Goal: Task Accomplishment & Management: Use online tool/utility

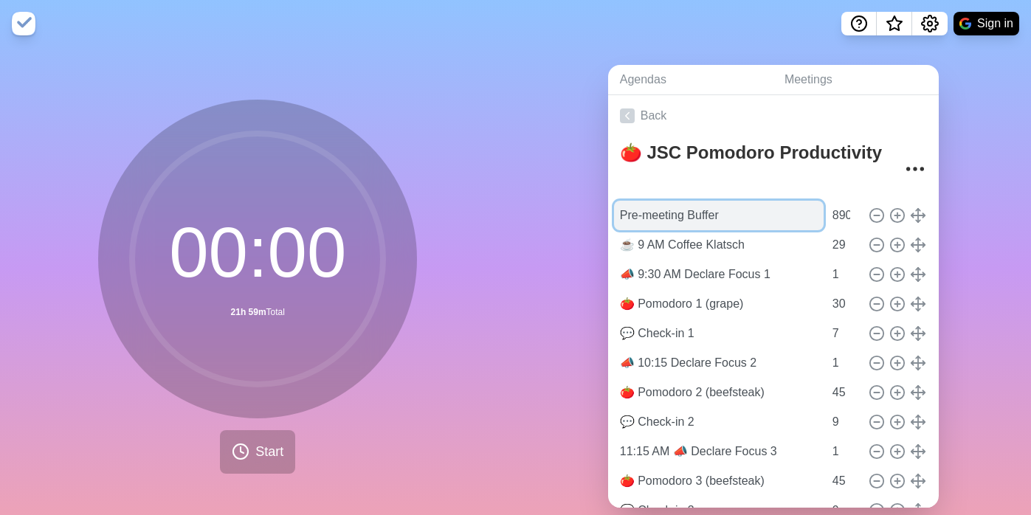
click at [678, 216] on input "Pre-meeting Buffer" at bounding box center [719, 216] width 210 height 30
drag, startPoint x: 679, startPoint y: 215, endPoint x: 584, endPoint y: 213, distance: 95.9
click at [584, 213] on div "Agendas Meetings Back 🍅 JSC Pomodoro Productivity Pre-meeting Buffer 890 ☕️ 9 A…" at bounding box center [774, 292] width 516 height 490
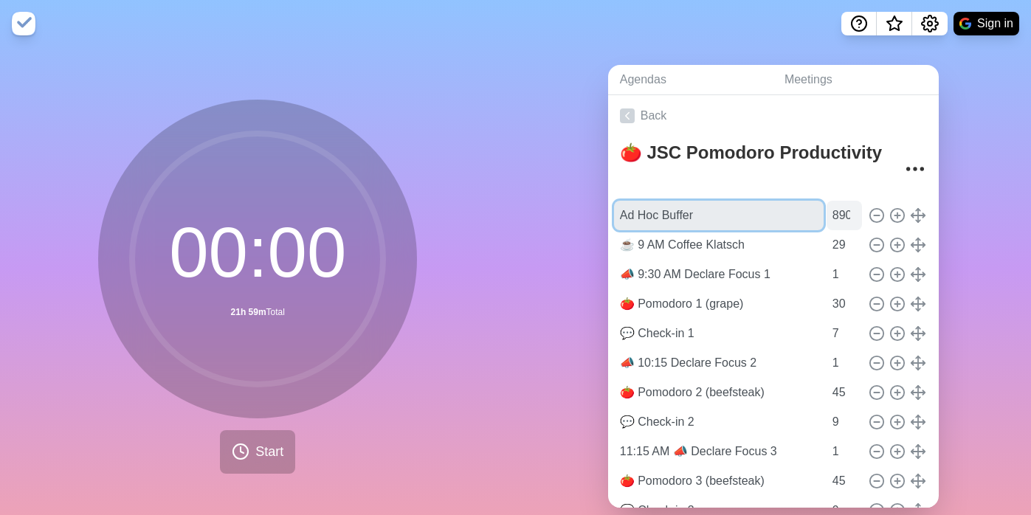
type input "Ad Hoc Buffer"
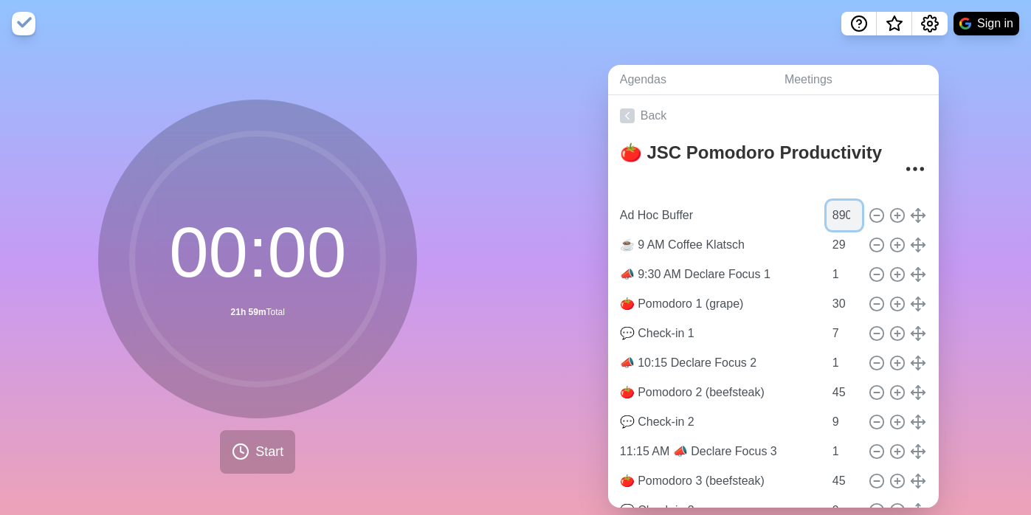
click at [826, 216] on input "890" at bounding box center [843, 216] width 35 height 30
type input "21"
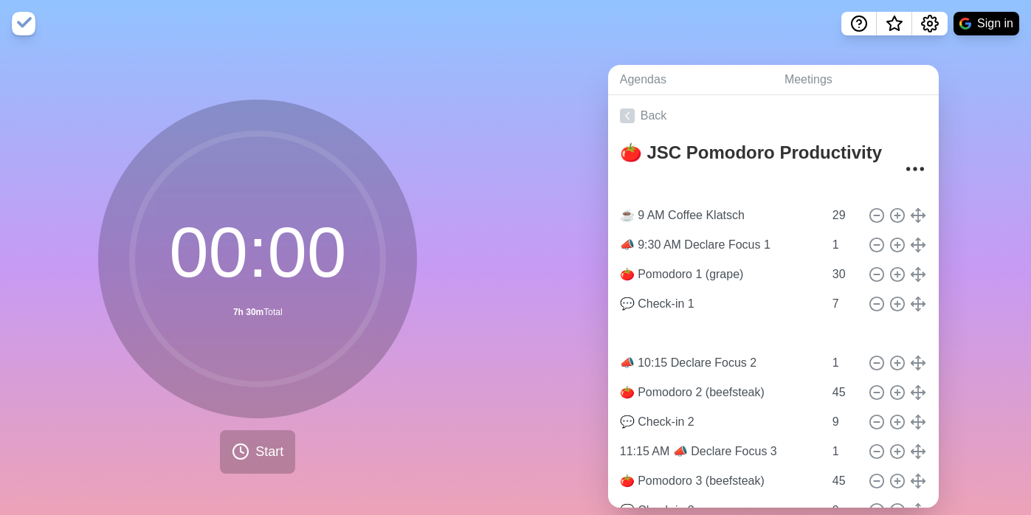
type input "📣 9:30 AM Declare Focus 1"
type input "1"
type input "🍅 Pomodoro 1 (grape)"
type input "30"
type input "💬 Check-in 1"
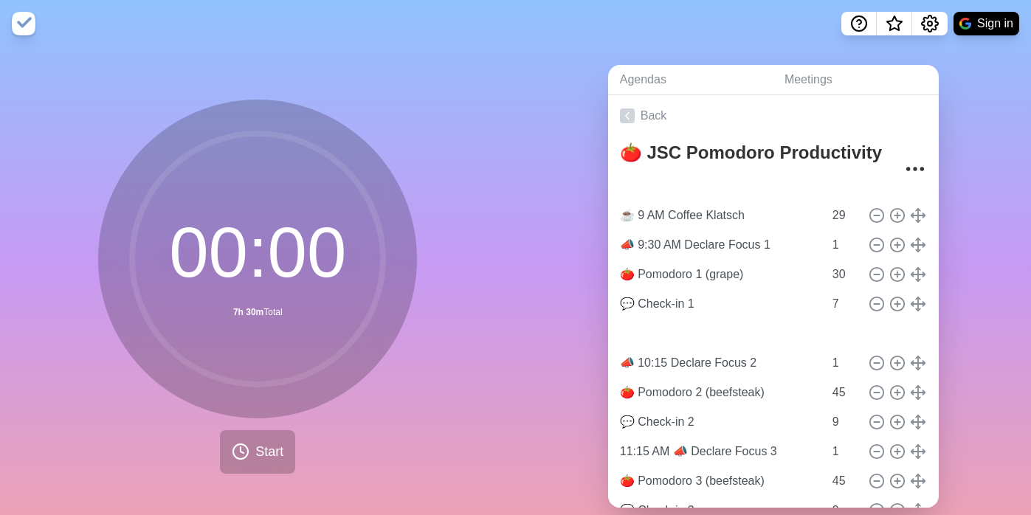
type input "7"
type input "Ad Hoc Buffer"
type input "21"
type input "☕️ 9 AM Coffee Klatsch"
type input "29"
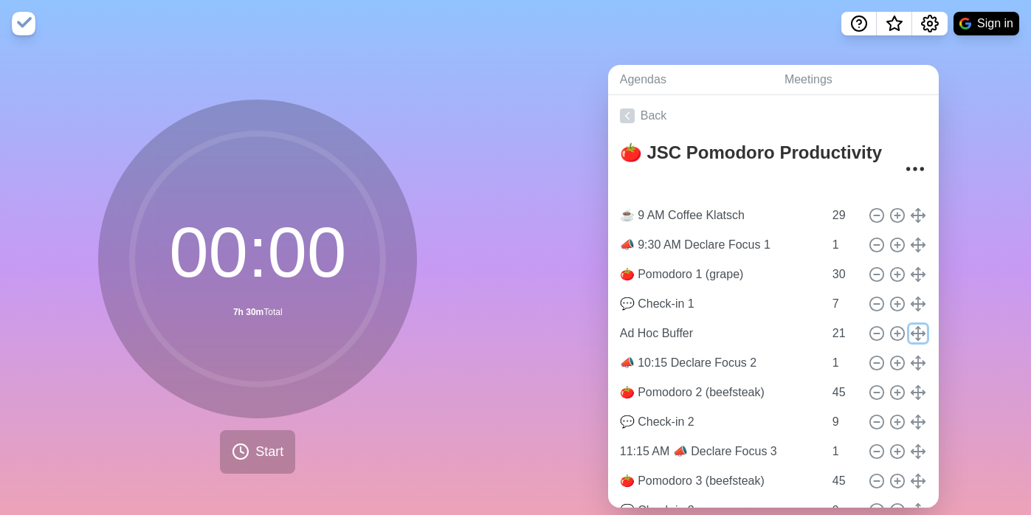
click at [922, 331] on polyline at bounding box center [923, 333] width 2 height 4
type input "Ad Hoc Buffer"
type input "21"
type input "💬 Check-in 1"
type input "7"
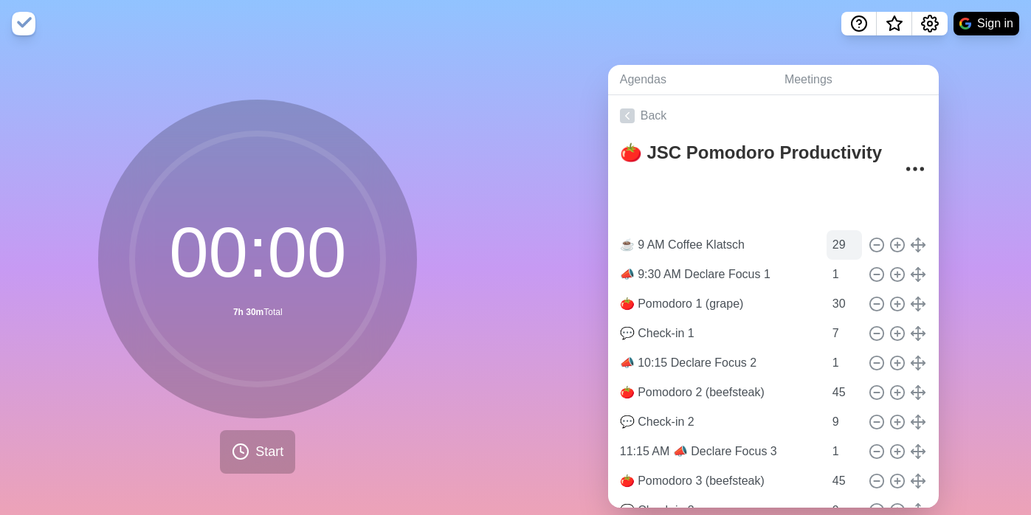
type input "Ad Hoc Buffer"
type input "21"
type input "☕️ 9 AM Coffee Klatsch"
type input "29"
type input "📣 9:30 AM Declare Focus 1"
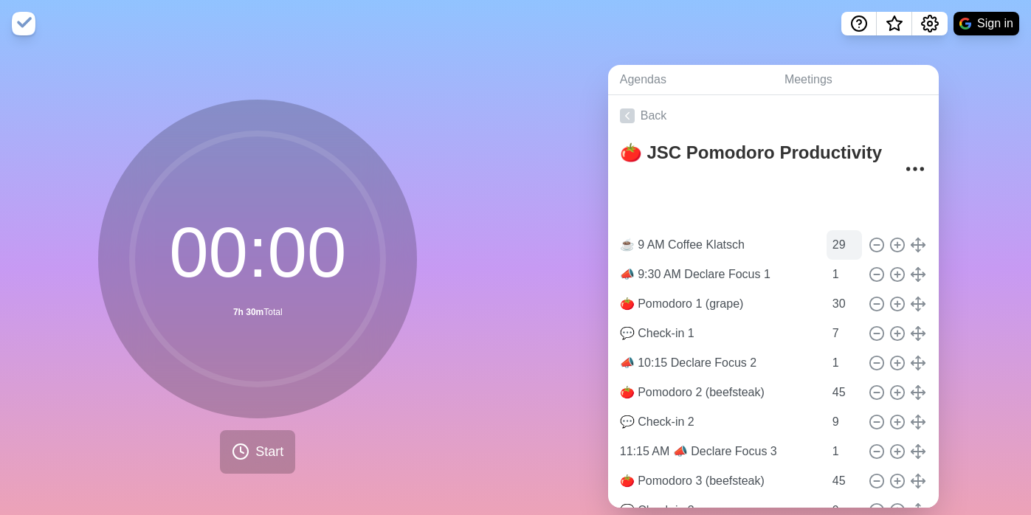
type input "1"
type input "🍅 Pomodoro 1 (grape)"
type input "30"
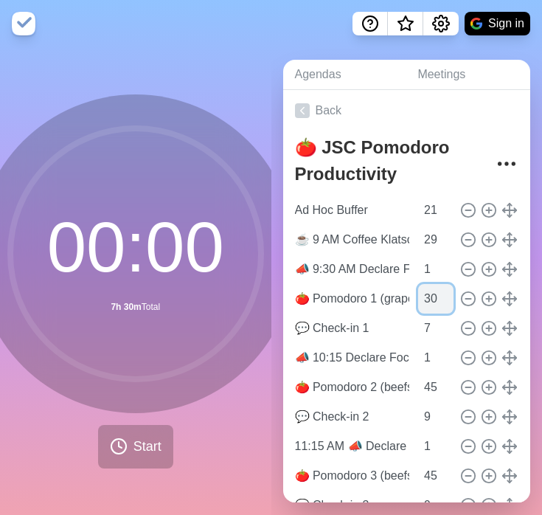
click at [418, 299] on input "30" at bounding box center [435, 299] width 35 height 30
type input "50"
type input "9"
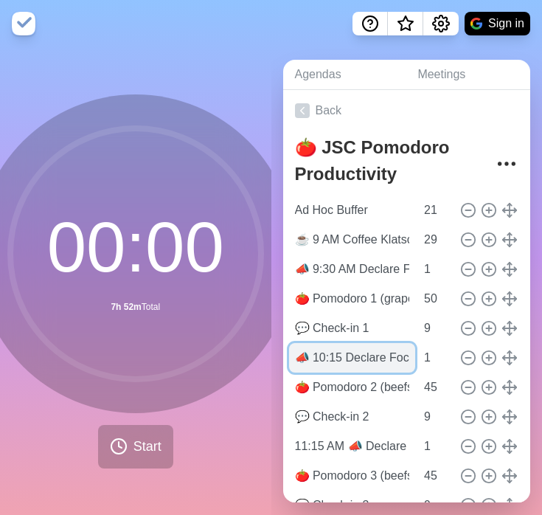
click at [332, 361] on input "📣 10:15 Declare Focus 2" at bounding box center [352, 358] width 127 height 30
type input "📣 10:30 AM Declare Focus 2"
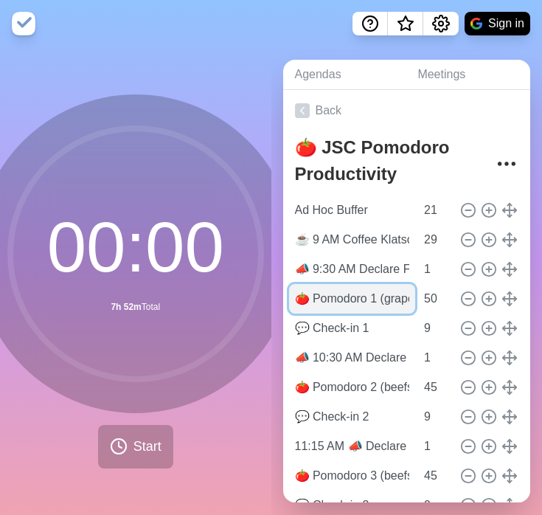
click at [381, 300] on input "🍅 Pomodoro 1 (grape)" at bounding box center [352, 299] width 127 height 30
type input "🍅 Pomodoro 1 (beefsteak)"
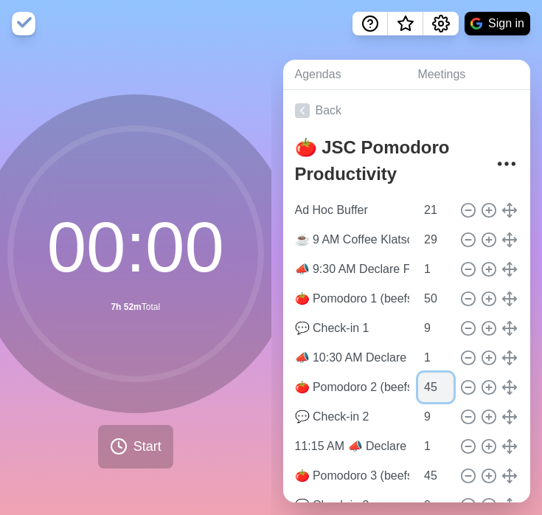
click at [418, 391] on input "45" at bounding box center [435, 388] width 35 height 30
type input "50"
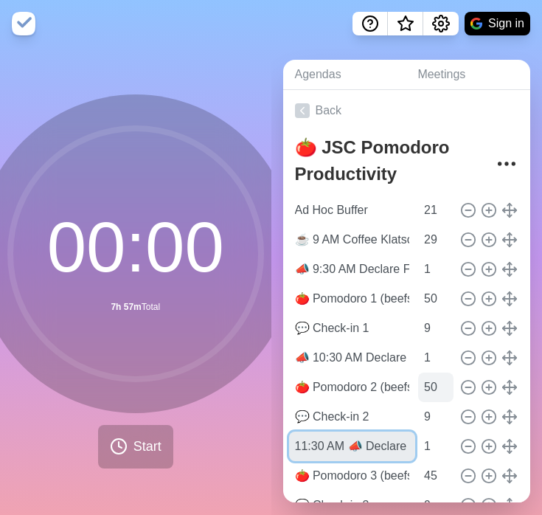
type input "11:30 AM 📣 Declare Focus 3"
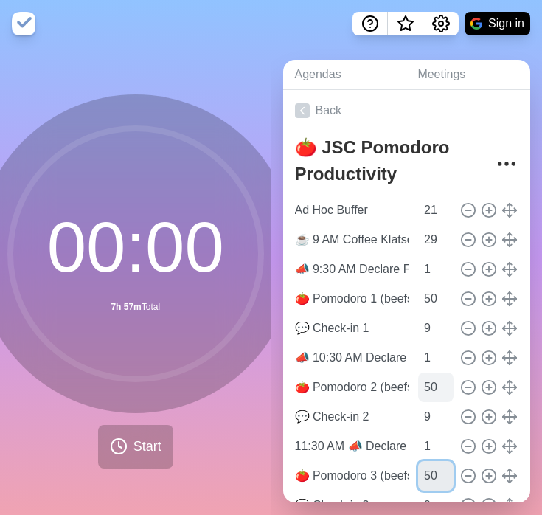
type input "50"
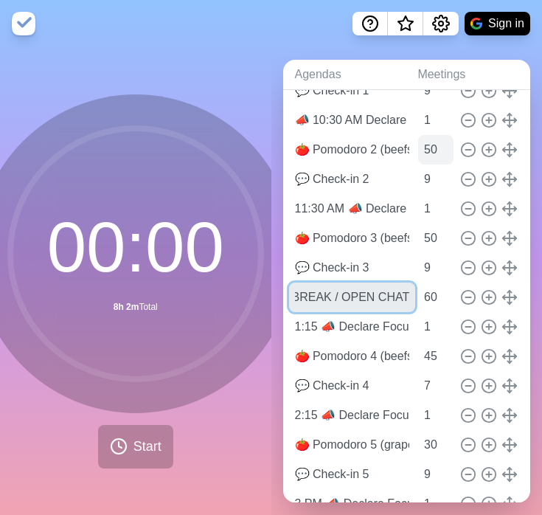
scroll to position [0, 19]
type input "BREAK / OPEN CHAT"
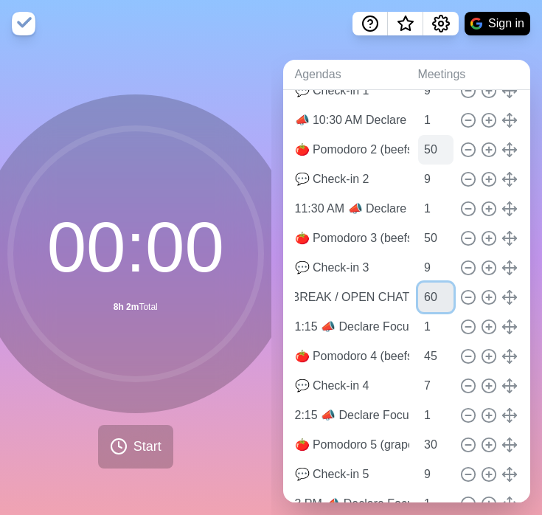
scroll to position [0, 0]
type input "58"
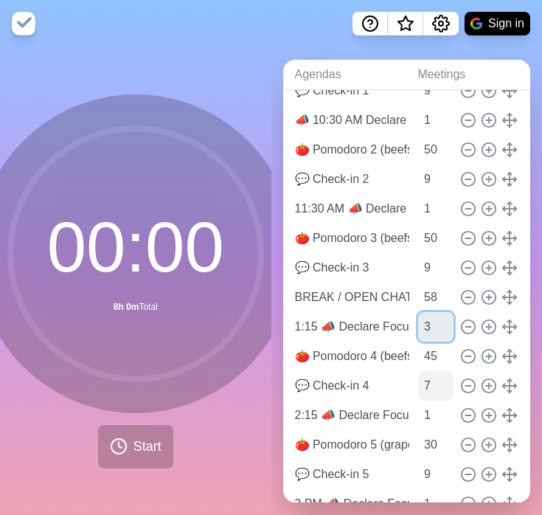
type input "3"
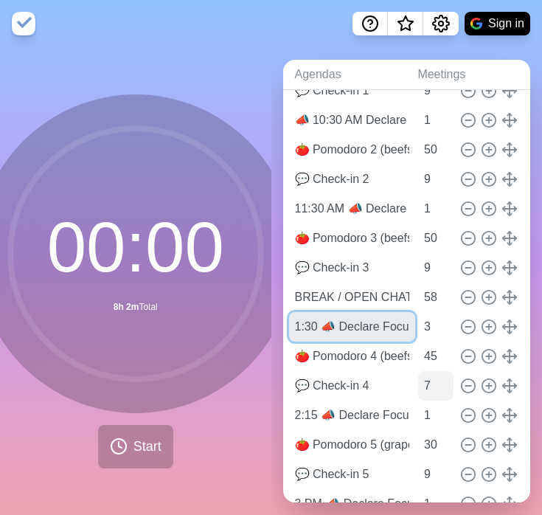
type input "1:30 📣 Declare Focus 4"
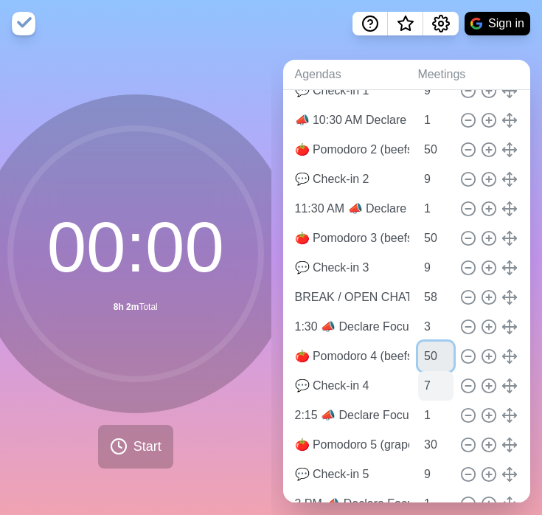
type input "50"
type input "9"
type input "35"
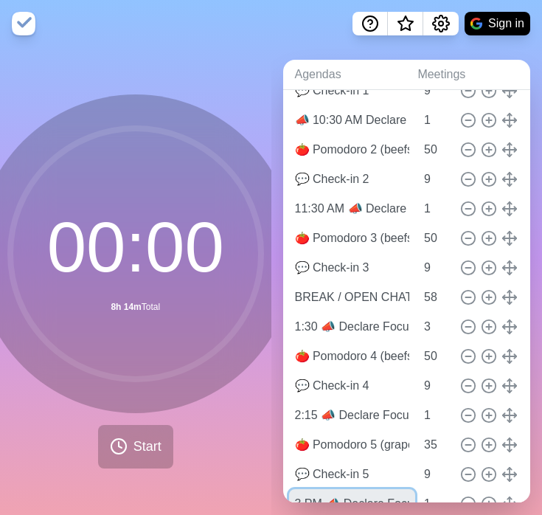
scroll to position [253, 0]
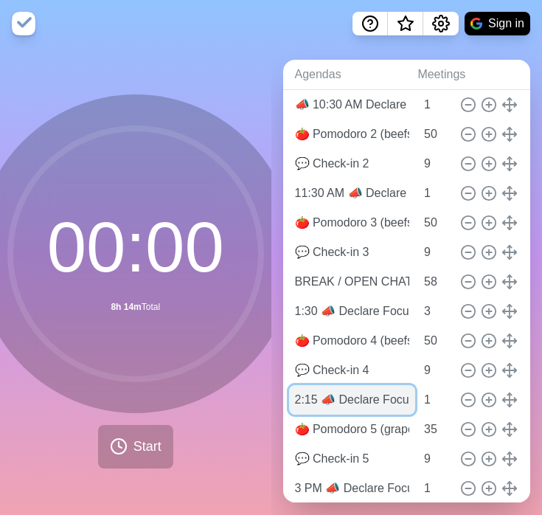
click at [307, 400] on input "2:15 📣 Declare Focus 5" at bounding box center [352, 400] width 127 height 30
type input "2:30 📣 Declare Focus 5"
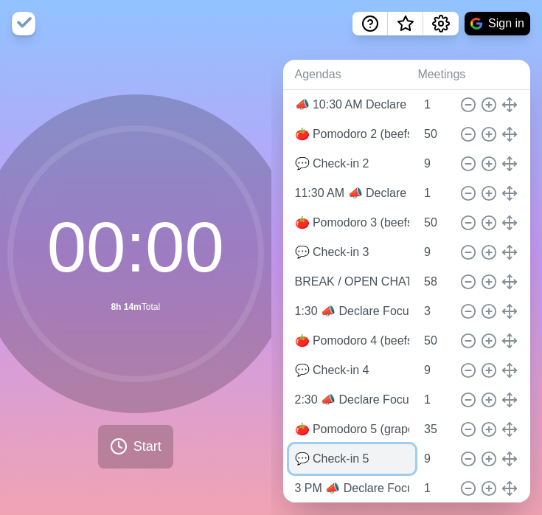
click at [337, 462] on input "💬 Check-in 5" at bounding box center [352, 459] width 127 height 30
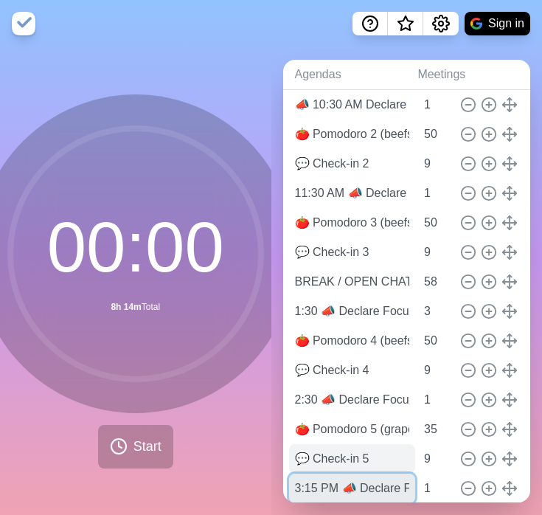
type input "3:15 PM 📣 Declare Focus 6"
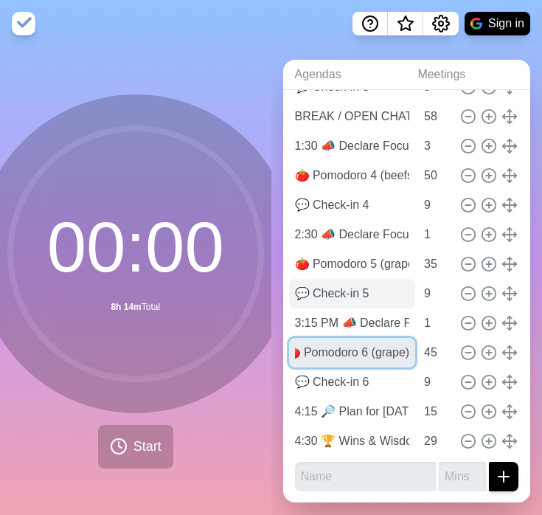
scroll to position [0, 27]
type input "🍅 Pomodoro 6 (grape)"
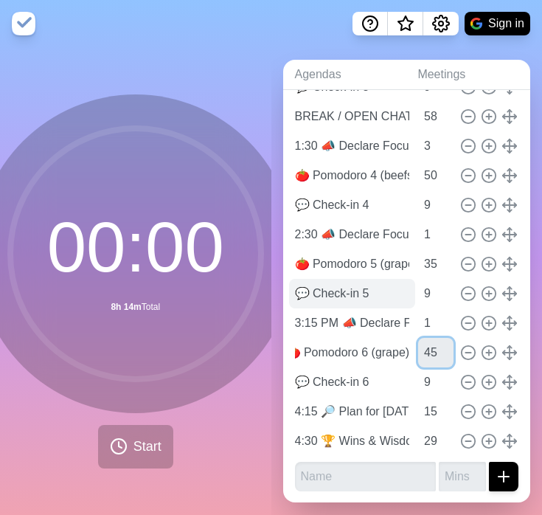
scroll to position [0, 0]
type input "35"
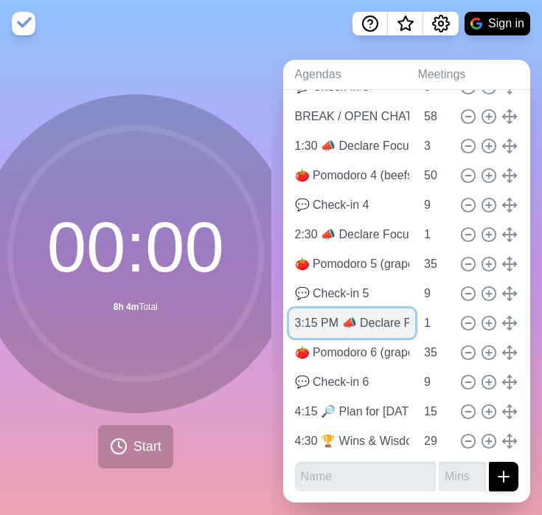
click at [341, 324] on input "3:15 PM 📣 Declare Focus 6" at bounding box center [352, 323] width 127 height 30
click at [341, 328] on input "3:15 PM 📣 Declare Focus 6" at bounding box center [352, 323] width 127 height 30
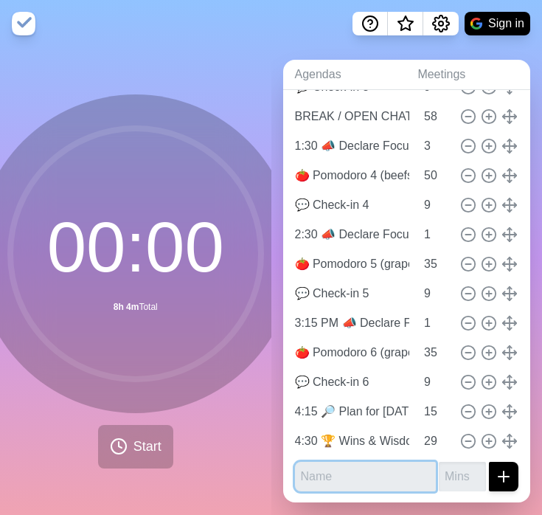
click at [319, 474] on input "text" at bounding box center [366, 477] width 142 height 30
paste input "3:15 PM 📣 Declare Focus 6"
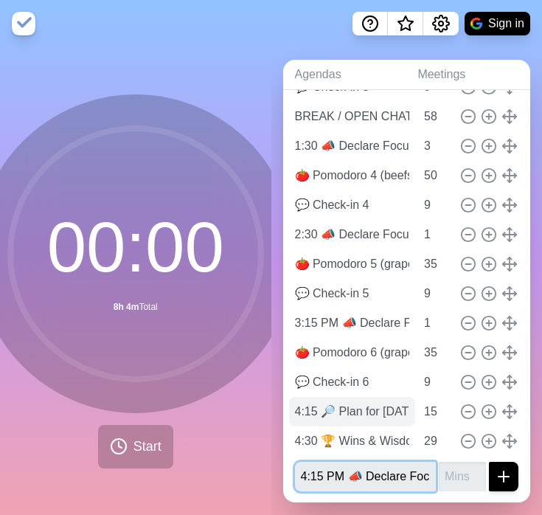
type input "4:15 PM 📣 Declare Focus 7"
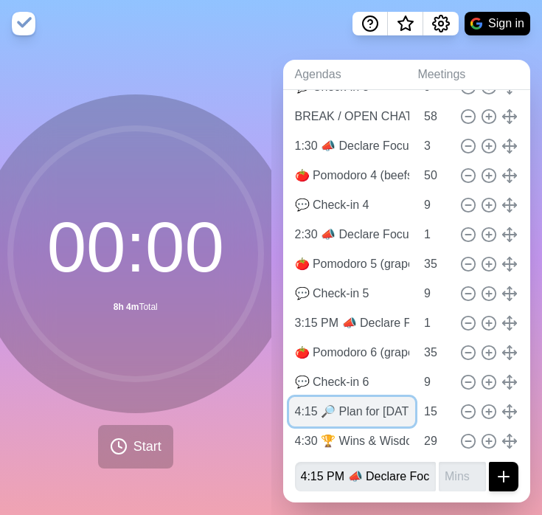
click at [321, 412] on input "4:15 🔎 Plan for [DATE]" at bounding box center [352, 412] width 127 height 30
type input "P"
type input "4:40 PM Success Planning"
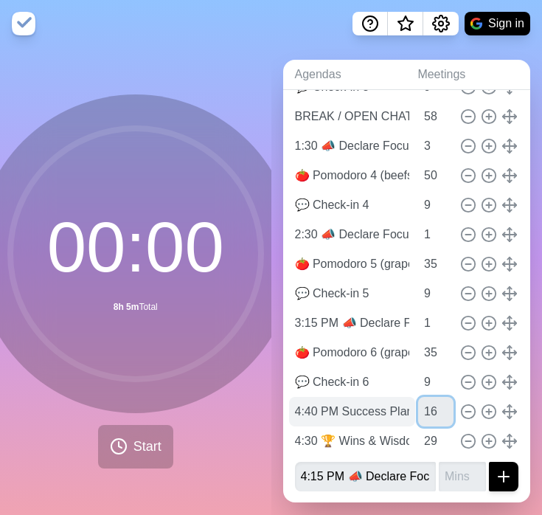
type input "15"
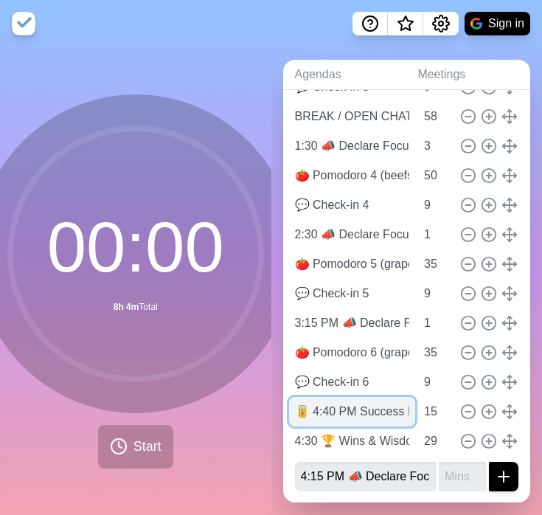
click at [361, 412] on input "🥫 4:40 PM Success Planning" at bounding box center [352, 412] width 127 height 30
type input "🥫 4:40 PM Success Planning"
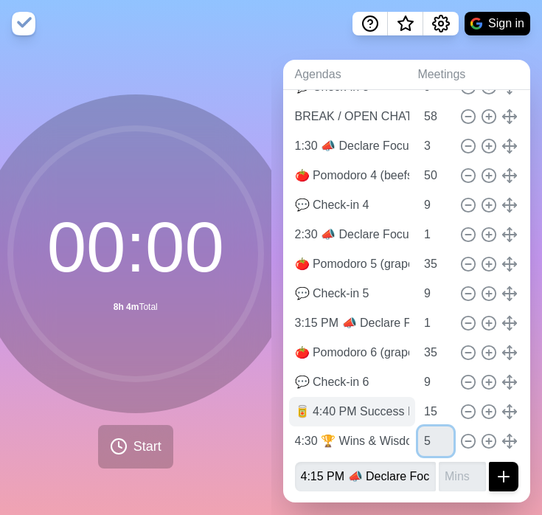
type input "5"
type input "1"
click at [489, 462] on button "submit" at bounding box center [504, 477] width 30 height 30
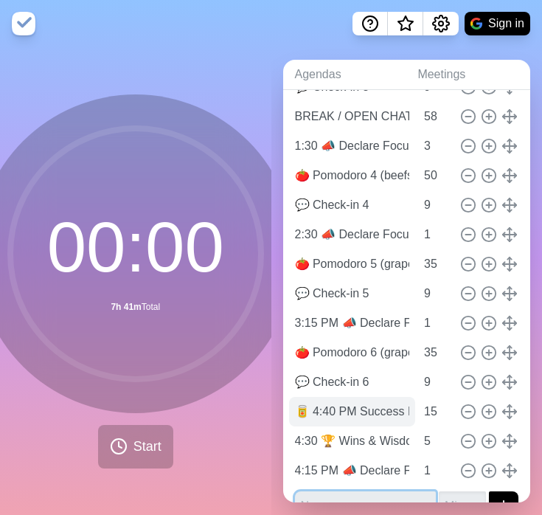
scroll to position [448, 0]
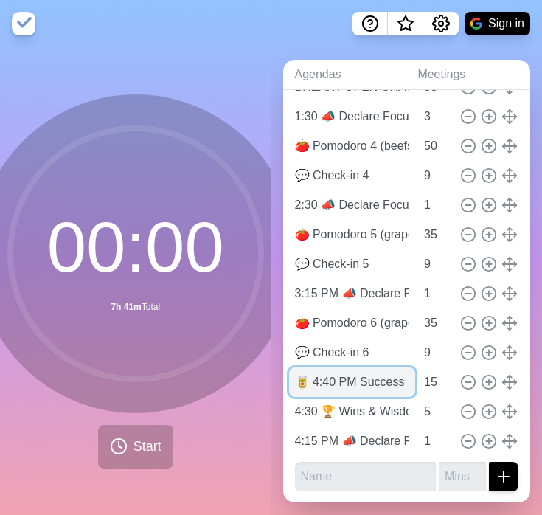
click at [339, 386] on input "🥫 4:40 PM Success Planning" at bounding box center [352, 382] width 127 height 30
click at [361, 379] on input "🥫 4:40 PM Success Planning" at bounding box center [352, 382] width 127 height 30
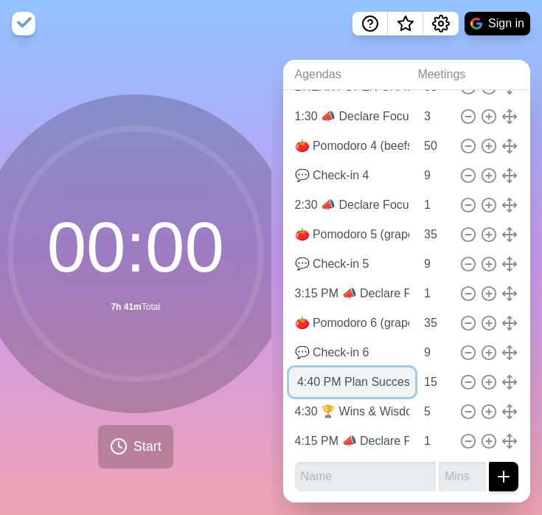
scroll to position [0, 42]
type input "🥫 4:40 PM Plan Success"
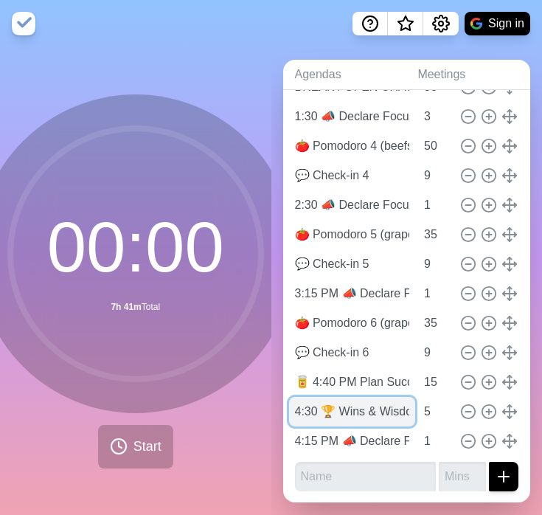
click at [311, 410] on input "4:30 🏆 Wins & Wisdom" at bounding box center [352, 412] width 127 height 30
type input "4:55 🏆 Wins & Wisdom"
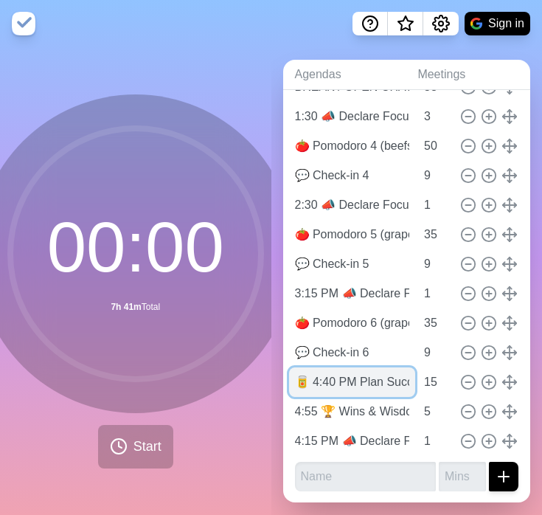
click at [343, 378] on input "🥫 4:40 PM Plan Success" at bounding box center [352, 382] width 127 height 30
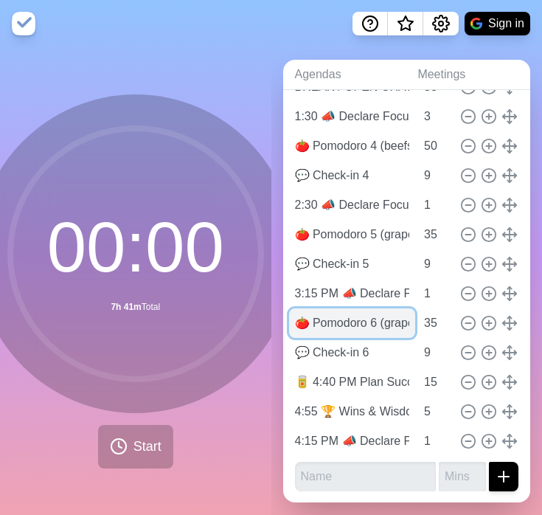
click at [349, 323] on input "🍅 Pomodoro 6 (grape)" at bounding box center [352, 323] width 127 height 30
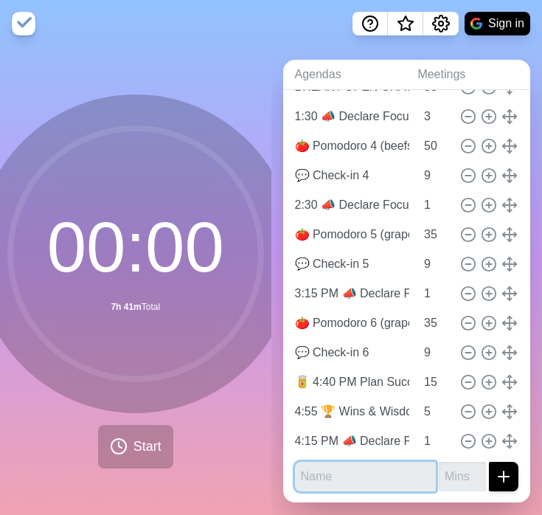
click at [340, 478] on input "text" at bounding box center [366, 477] width 142 height 30
paste input "🍅 Pomodoro 6 (grape)"
type input "🍅 Pomodoro 7 (grape)"
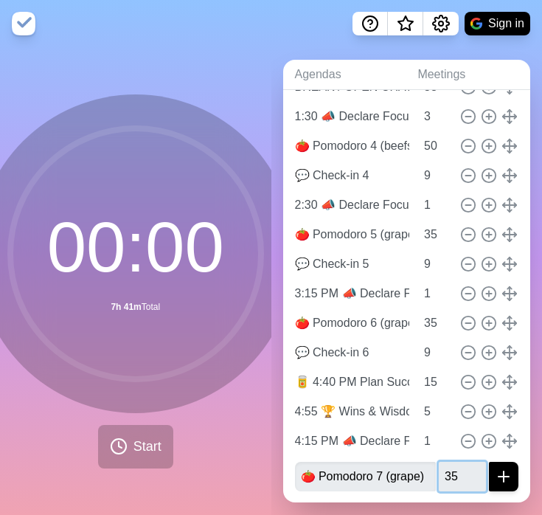
type input "35"
click at [489, 462] on button "submit" at bounding box center [504, 477] width 30 height 30
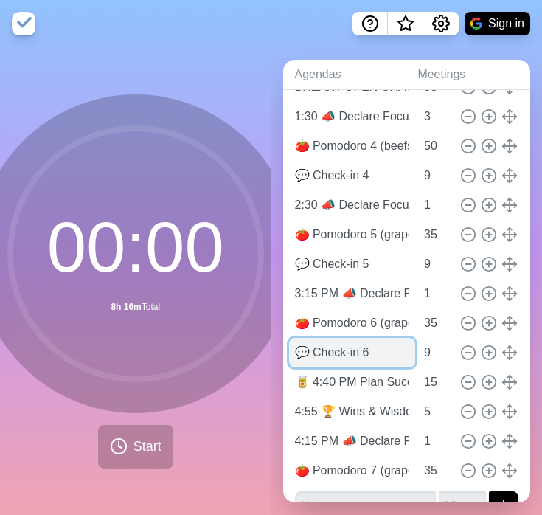
click at [344, 361] on input "💬 Check-in 6" at bounding box center [352, 353] width 127 height 30
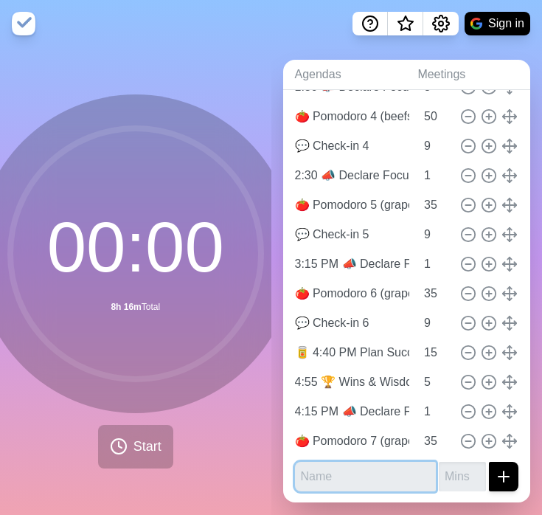
click at [342, 480] on input "text" at bounding box center [366, 477] width 142 height 30
paste input "💬 Check-in 6"
type input "💬 Check-in 7"
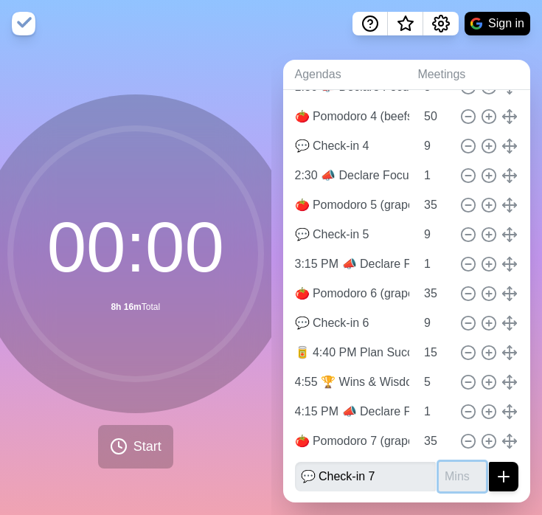
click at [445, 472] on input "number" at bounding box center [462, 477] width 47 height 30
type input "4"
click at [495, 471] on icon "submit" at bounding box center [504, 477] width 18 height 18
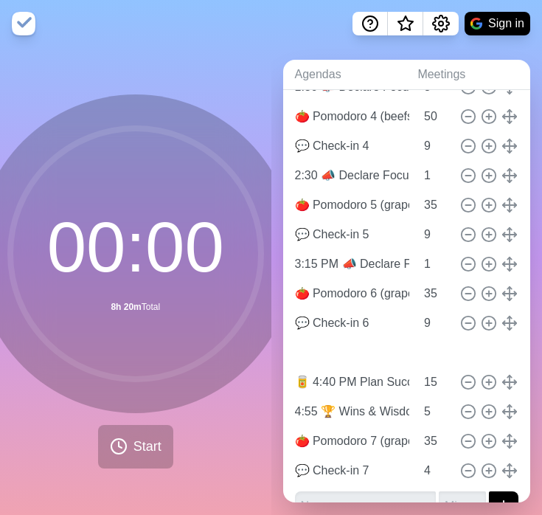
type input "4:15 PM 📣 Declare Focus 7"
type input "1"
type input "🥫 4:40 PM Plan Success"
type input "15"
type input "4:55 🏆 Wins & Wisdom"
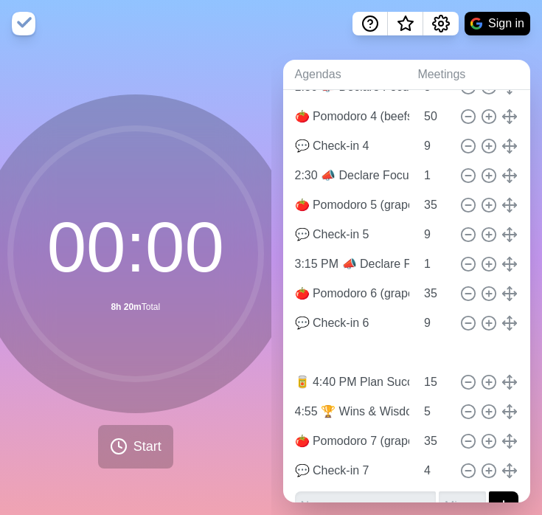
type input "5"
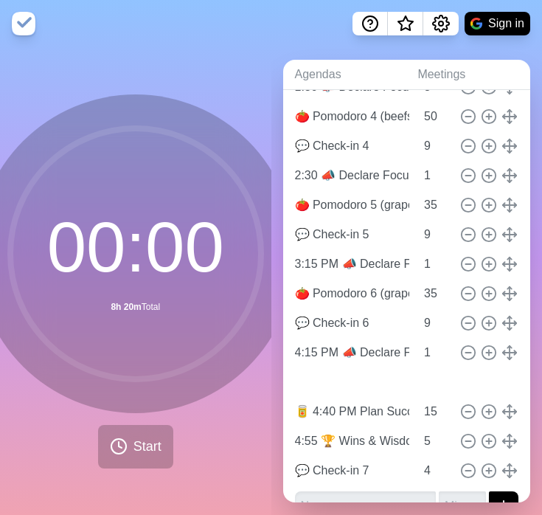
type input "🍅 Pomodoro 7 (grape)"
type input "35"
type input "🥫 4:40 PM Plan Success"
type input "15"
type input "4:55 🏆 Wins & Wisdom"
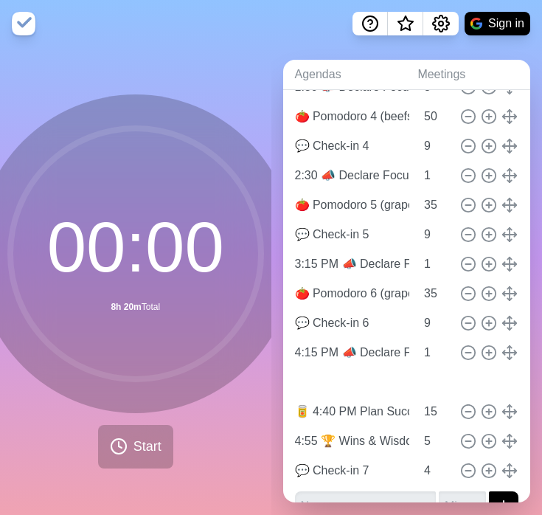
type input "5"
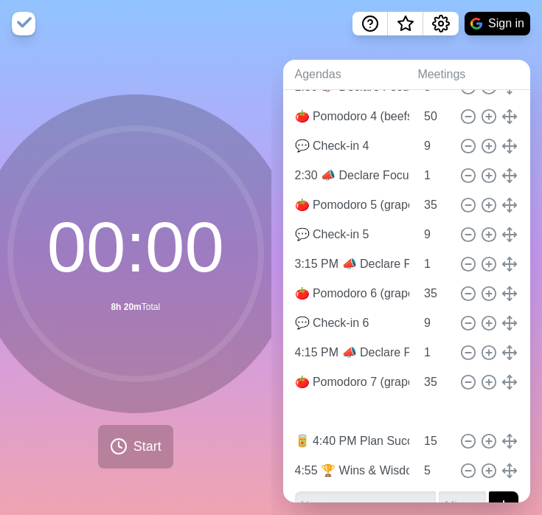
type input "💬 Check-in 7"
type input "4"
type input "🥫 4:40 PM Plan Success"
type input "15"
type input "4:55 🏆 Wins & Wisdom"
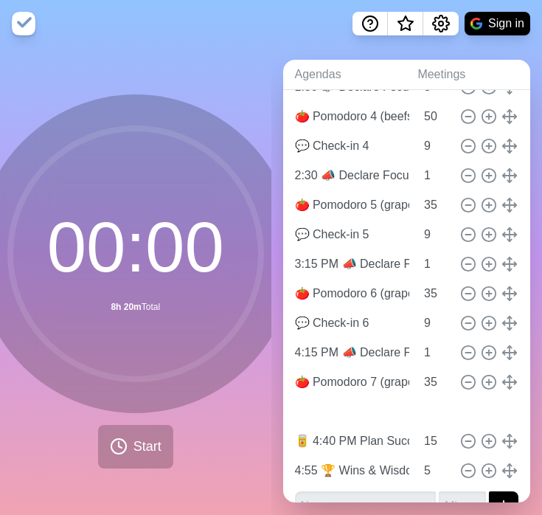
type input "5"
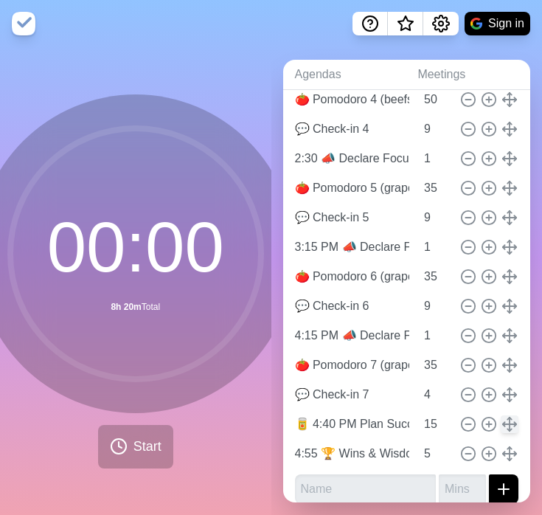
scroll to position [507, 0]
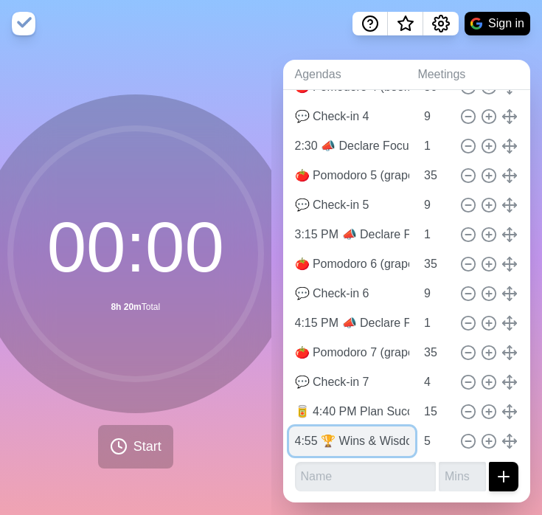
click at [328, 443] on input "4:55 🏆 Wins & Wisdom" at bounding box center [352, 441] width 127 height 30
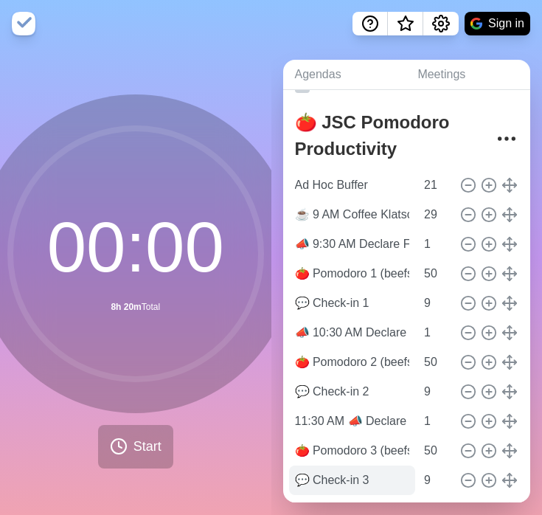
scroll to position [0, 0]
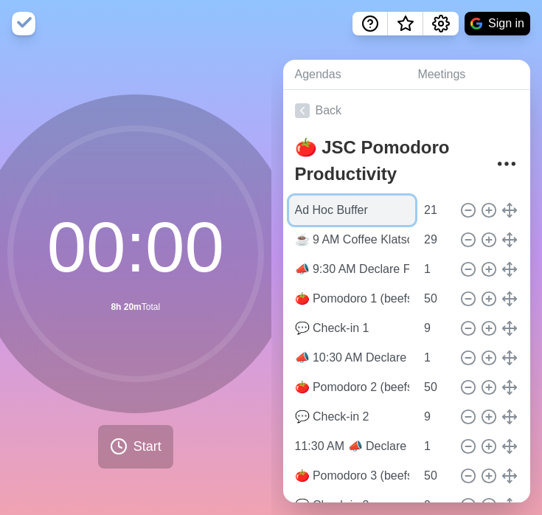
click at [337, 208] on input "Ad Hoc Buffer" at bounding box center [352, 210] width 127 height 30
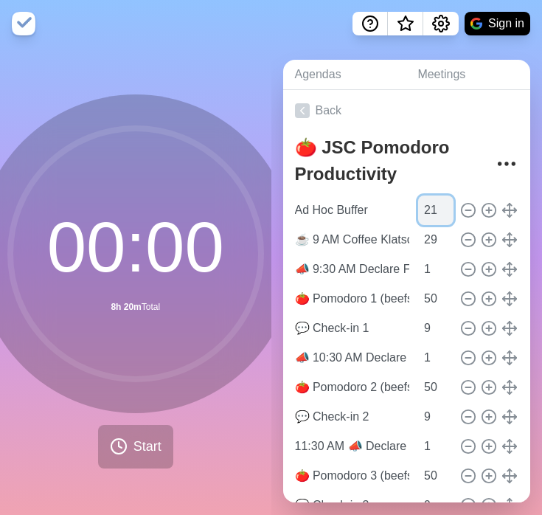
click at [418, 213] on input "21" at bounding box center [435, 210] width 35 height 30
type input "18"
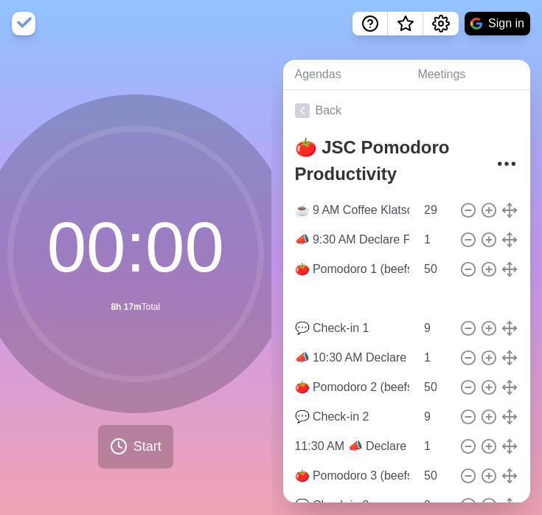
type input "📣 9:30 AM Declare Focus 1"
type input "1"
type input "🍅 Pomodoro 1 (beefsteak)"
type input "50"
type input "Ad Hoc Buffer"
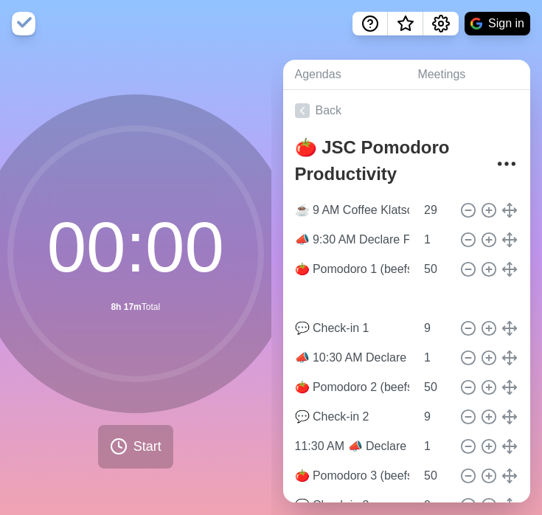
type input "18"
type input "☕️ 9 AM Coffee Klatsch"
type input "29"
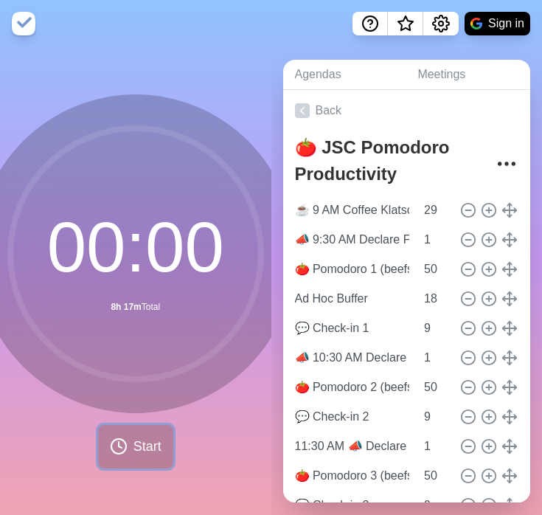
click at [134, 438] on span "Start" at bounding box center [148, 447] width 28 height 20
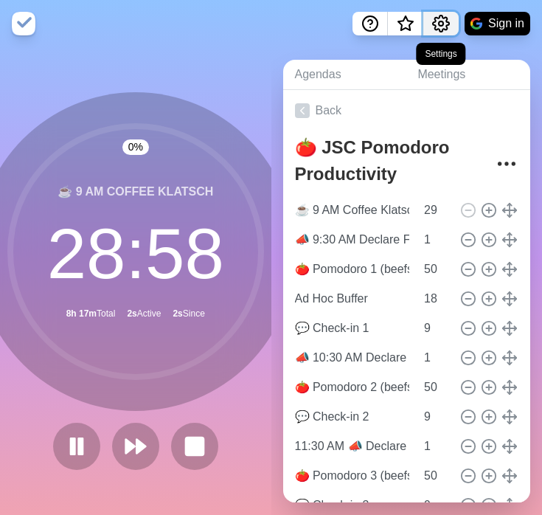
click at [440, 21] on circle "Settings" at bounding box center [441, 23] width 4 height 4
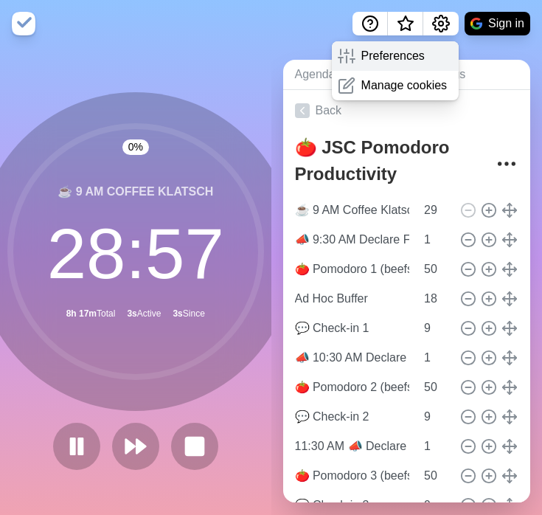
click at [419, 54] on p "Preferences" at bounding box center [392, 56] width 63 height 18
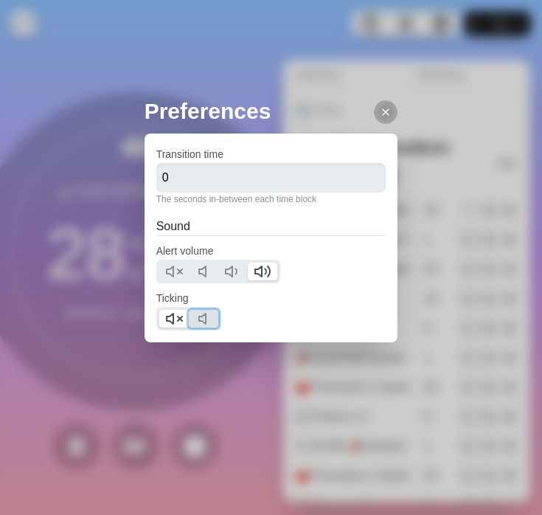
click at [204, 316] on icon at bounding box center [207, 319] width 18 height 18
click at [184, 319] on button at bounding box center [174, 319] width 30 height 18
click at [380, 110] on icon at bounding box center [386, 112] width 12 height 12
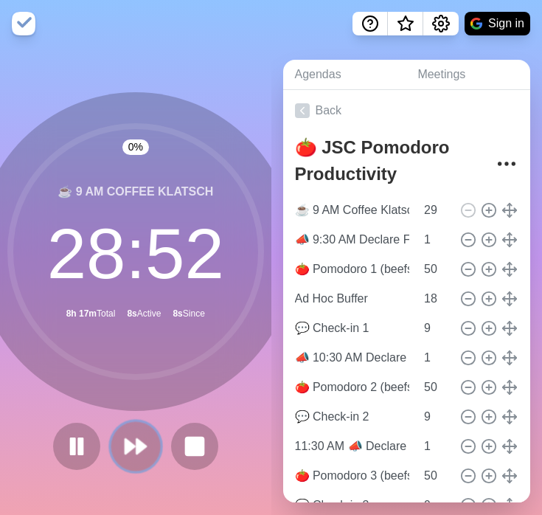
click at [136, 442] on polygon at bounding box center [141, 446] width 10 height 15
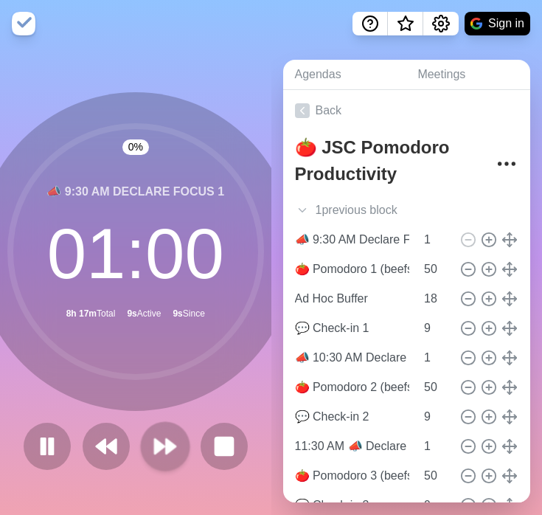
click at [133, 442] on div at bounding box center [136, 446] width 236 height 47
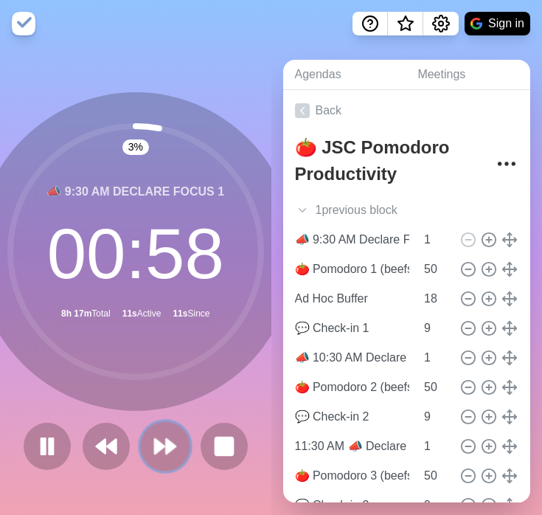
click at [145, 447] on button at bounding box center [164, 445] width 49 height 49
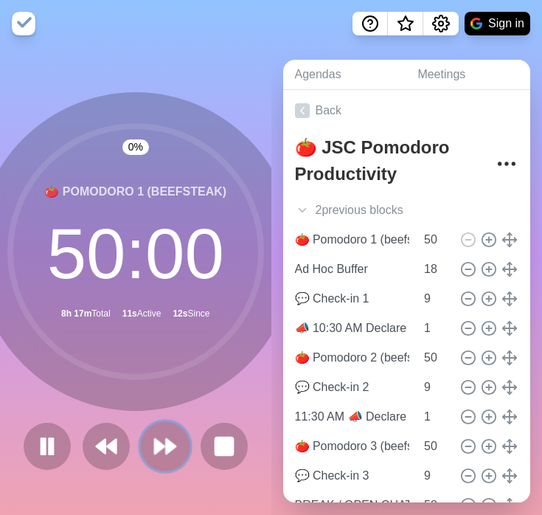
click at [145, 447] on button at bounding box center [164, 445] width 49 height 49
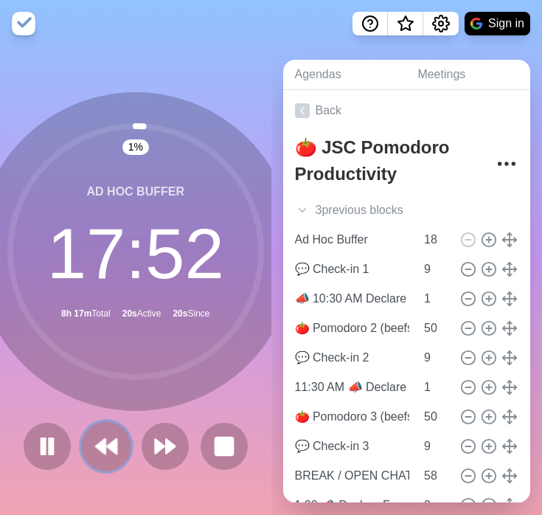
click at [111, 443] on polygon at bounding box center [112, 446] width 10 height 15
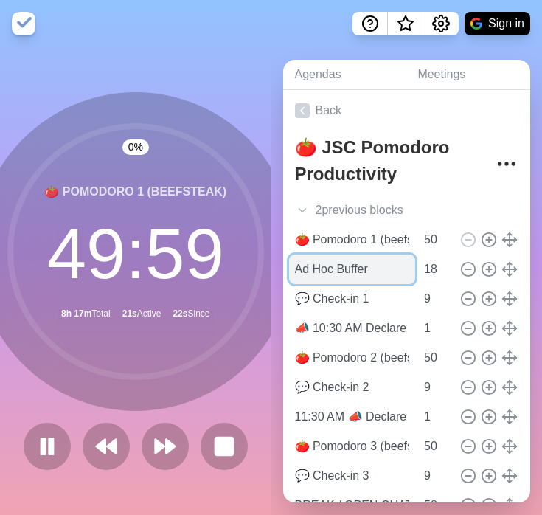
click at [342, 271] on input "Ad Hoc Buffer" at bounding box center [352, 270] width 127 height 30
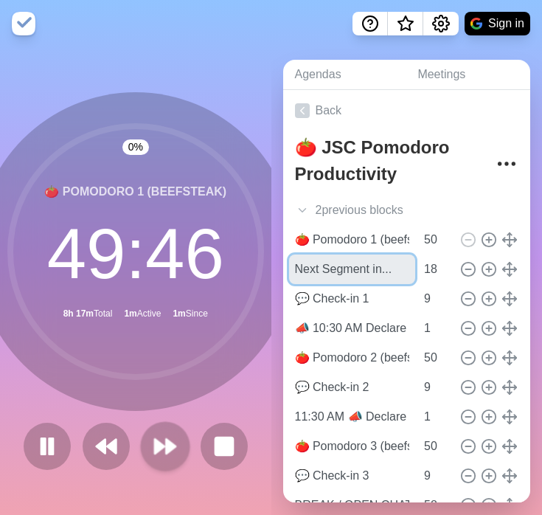
type input "Next Segment in..."
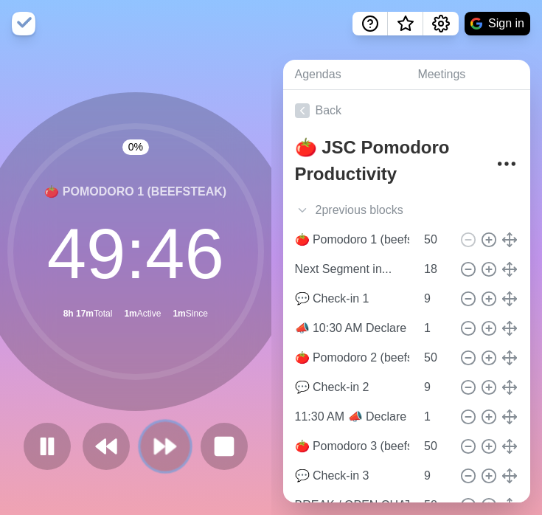
click at [155, 444] on polygon at bounding box center [160, 446] width 10 height 15
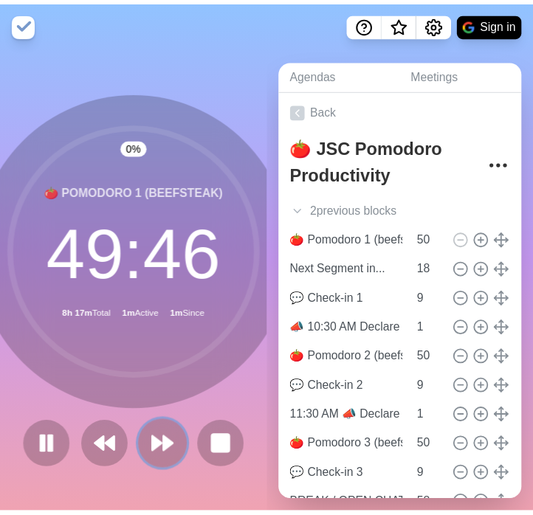
scroll to position [0, 0]
